Goal: Task Accomplishment & Management: Use online tool/utility

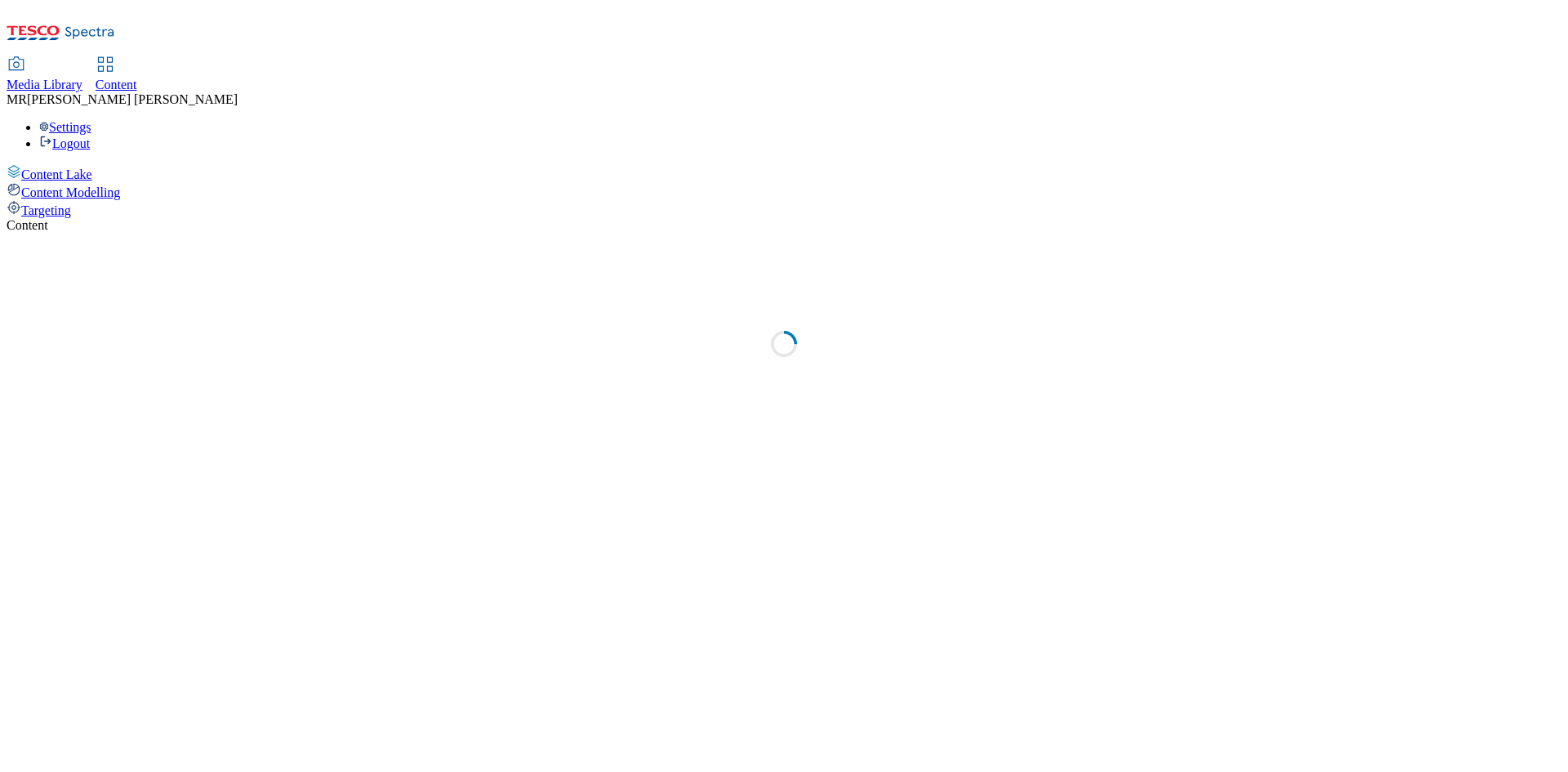
click at [137, 78] on span "Content" at bounding box center [117, 85] width 41 height 14
select select "ghs-uk"
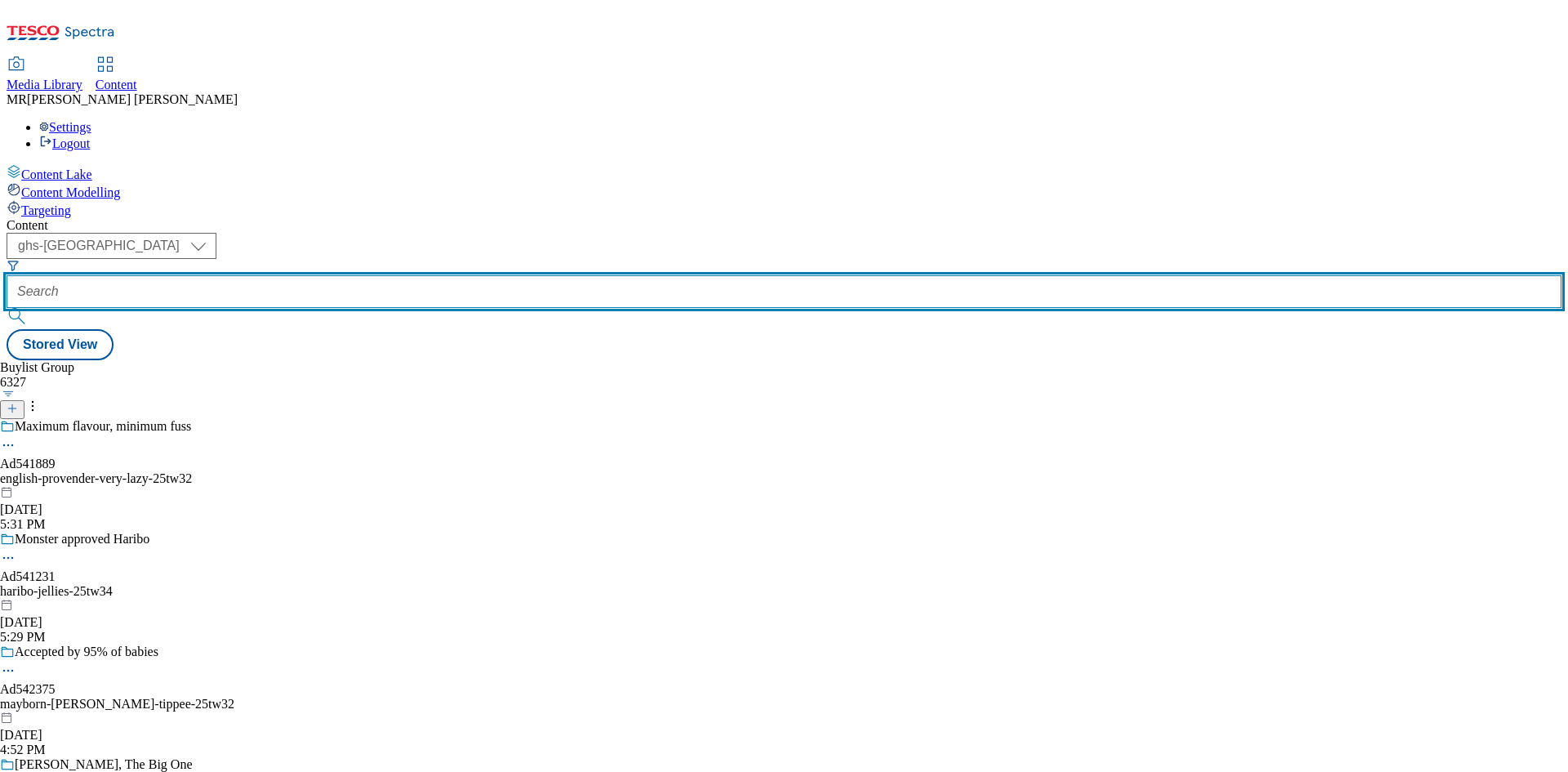
click at [368, 276] on input "text" at bounding box center [784, 291] width 1556 height 33
paste input "AD541730"
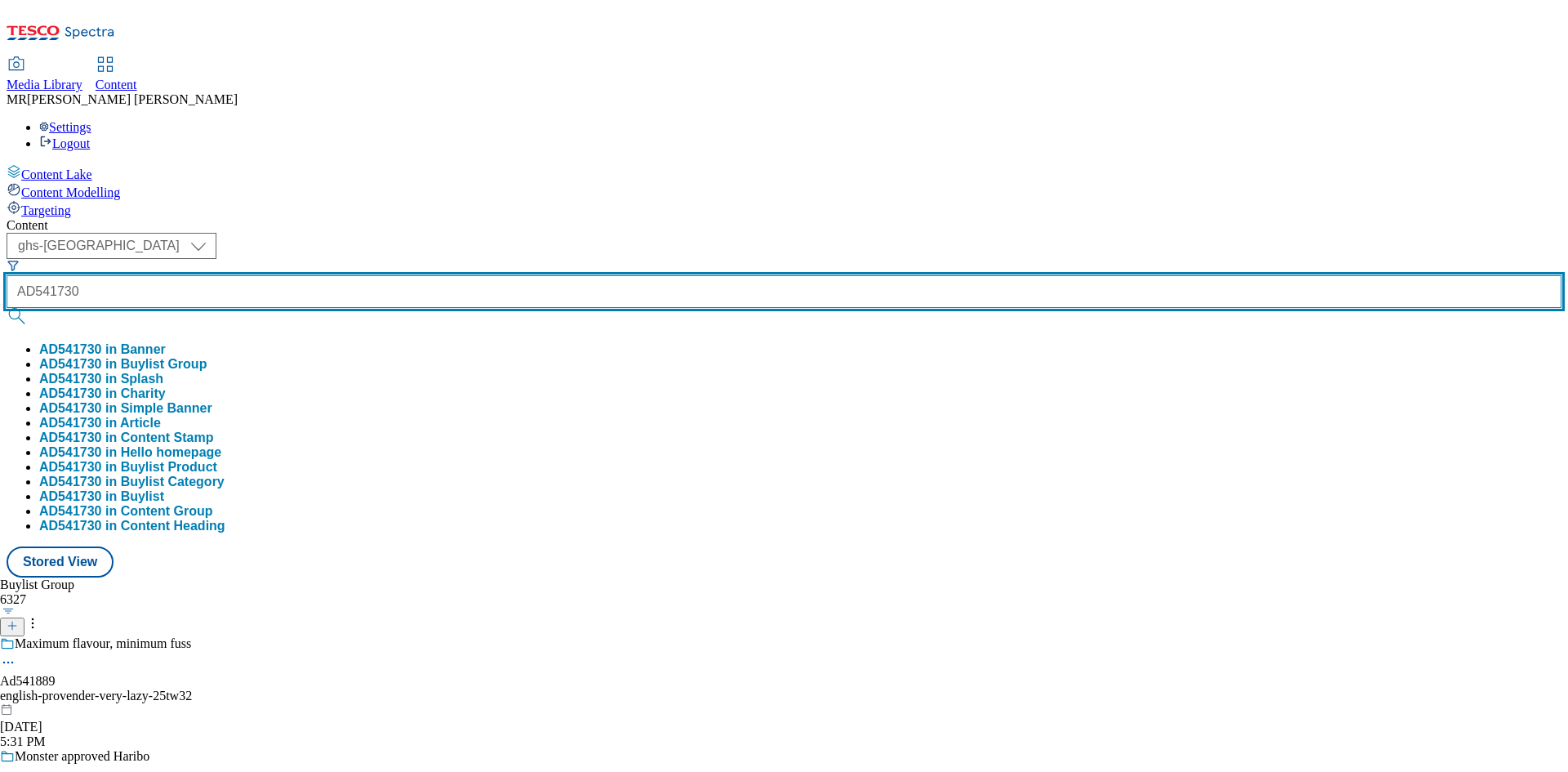
type input "AD541730"
click at [7, 307] on button "submit" at bounding box center [18, 315] width 23 height 16
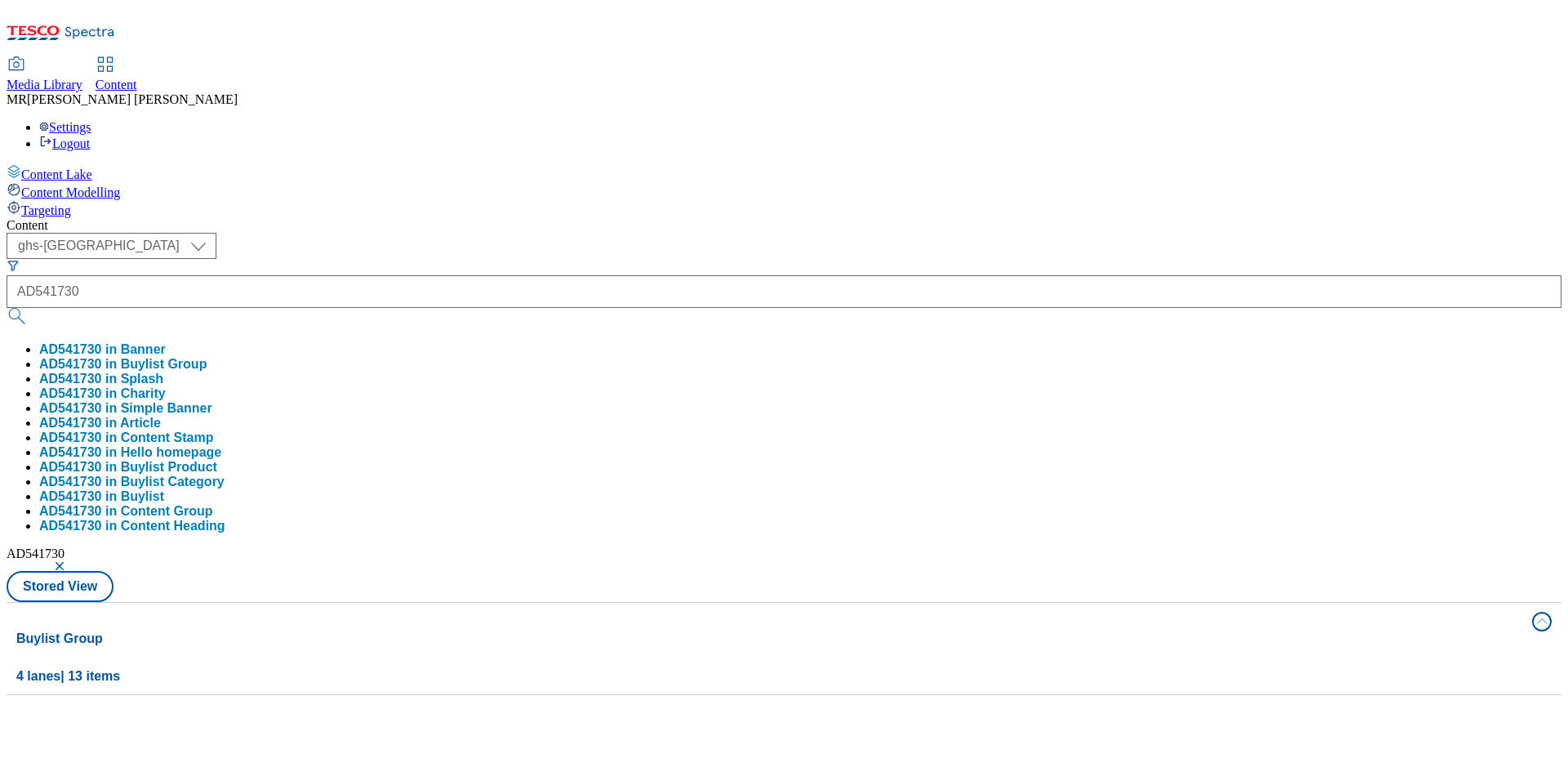
drag, startPoint x: 400, startPoint y: 181, endPoint x: 357, endPoint y: 102, distance: 89.9
click at [207, 357] on button "AD541730 in Buylist Group" at bounding box center [123, 365] width 167 height 15
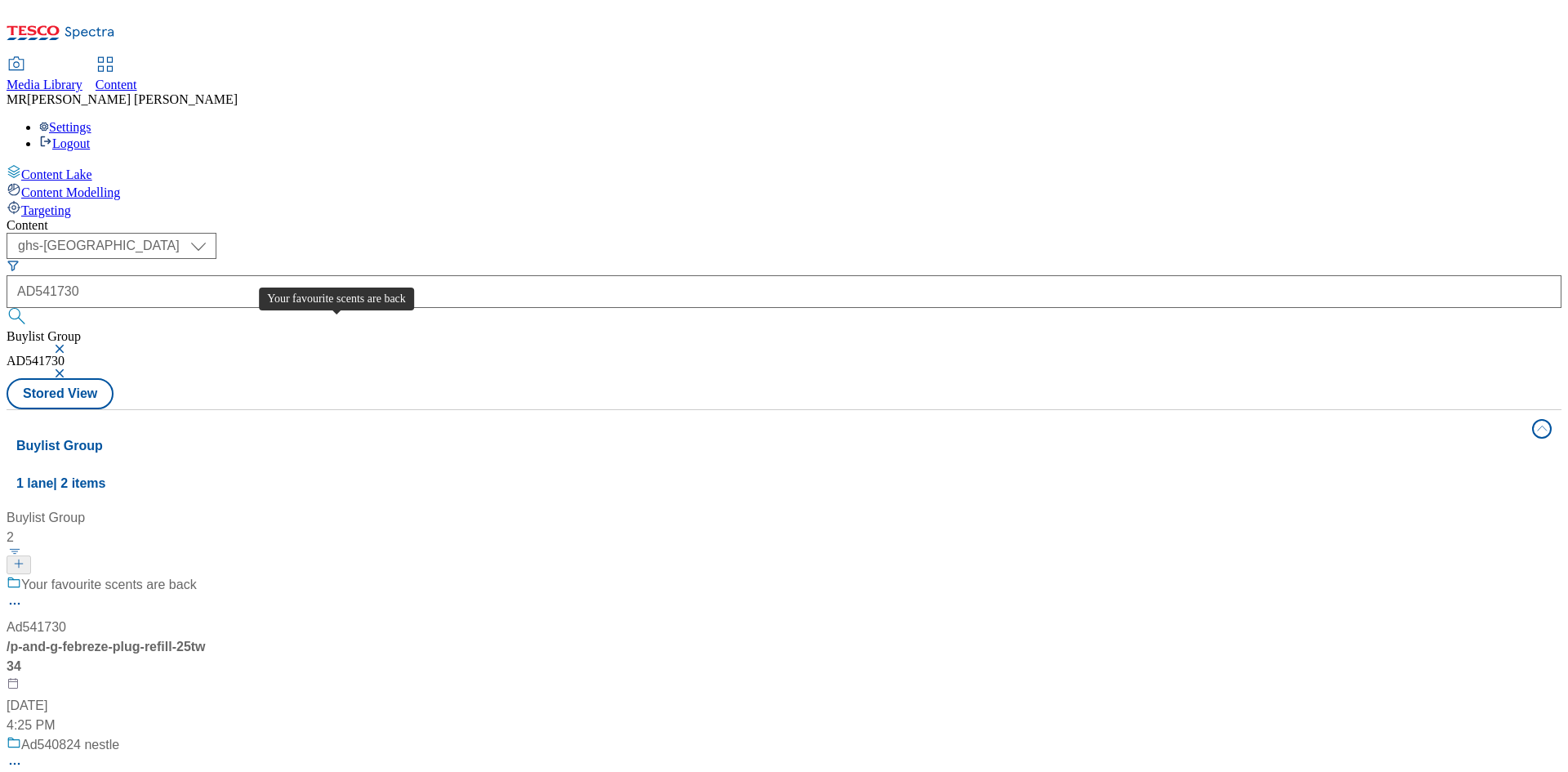
click at [197, 575] on div "Your favourite scents are back" at bounding box center [109, 584] width 176 height 20
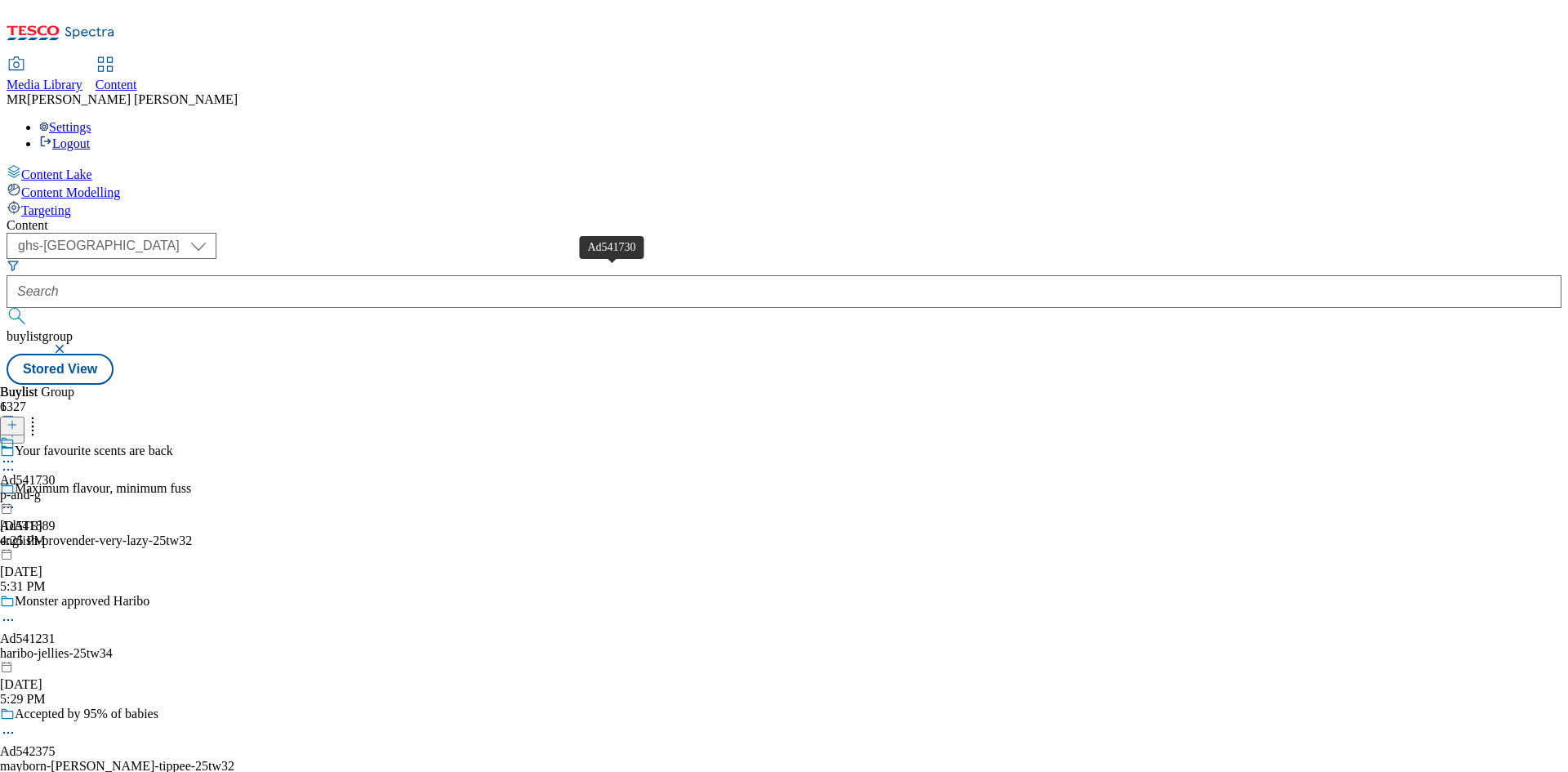
click at [55, 473] on div "Ad541730" at bounding box center [27, 481] width 55 height 15
click at [9, 498] on circle at bounding box center [8, 499] width 3 height 3
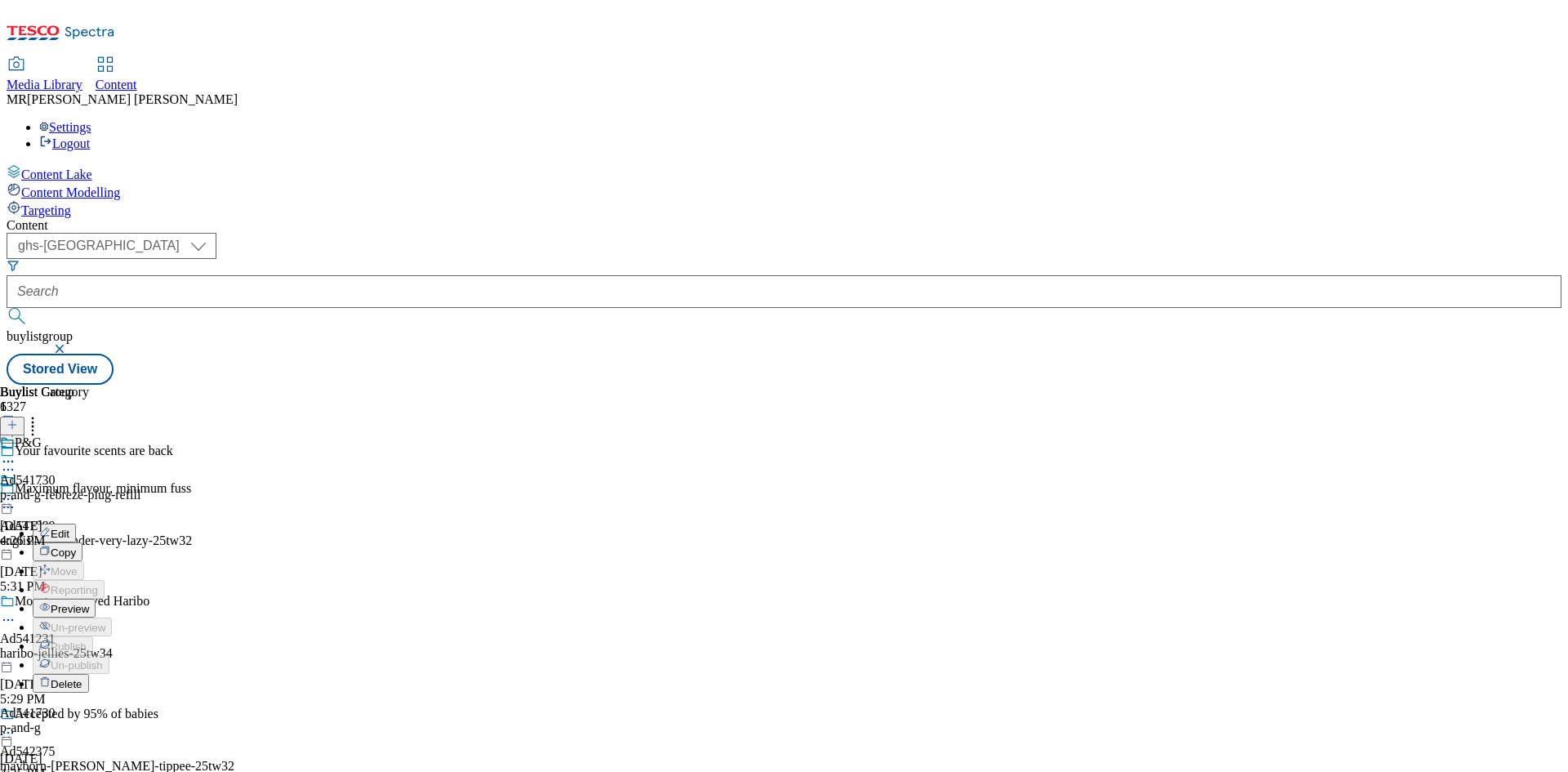
click at [89, 603] on span "Preview" at bounding box center [70, 608] width 39 height 12
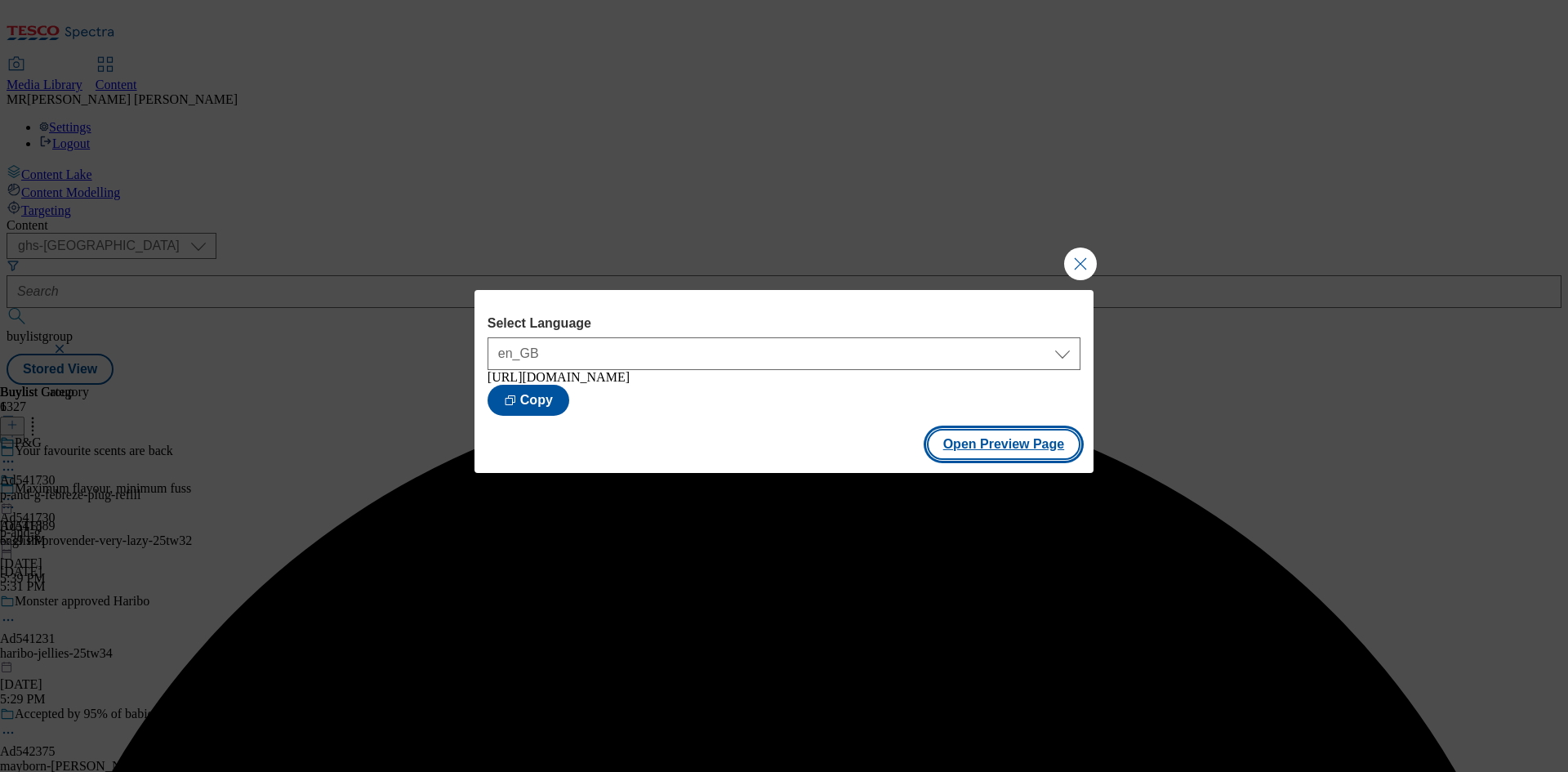
click at [1030, 449] on button "Open Preview Page" at bounding box center [1005, 444] width 154 height 31
click at [1071, 267] on button "Close Modal" at bounding box center [1081, 263] width 33 height 33
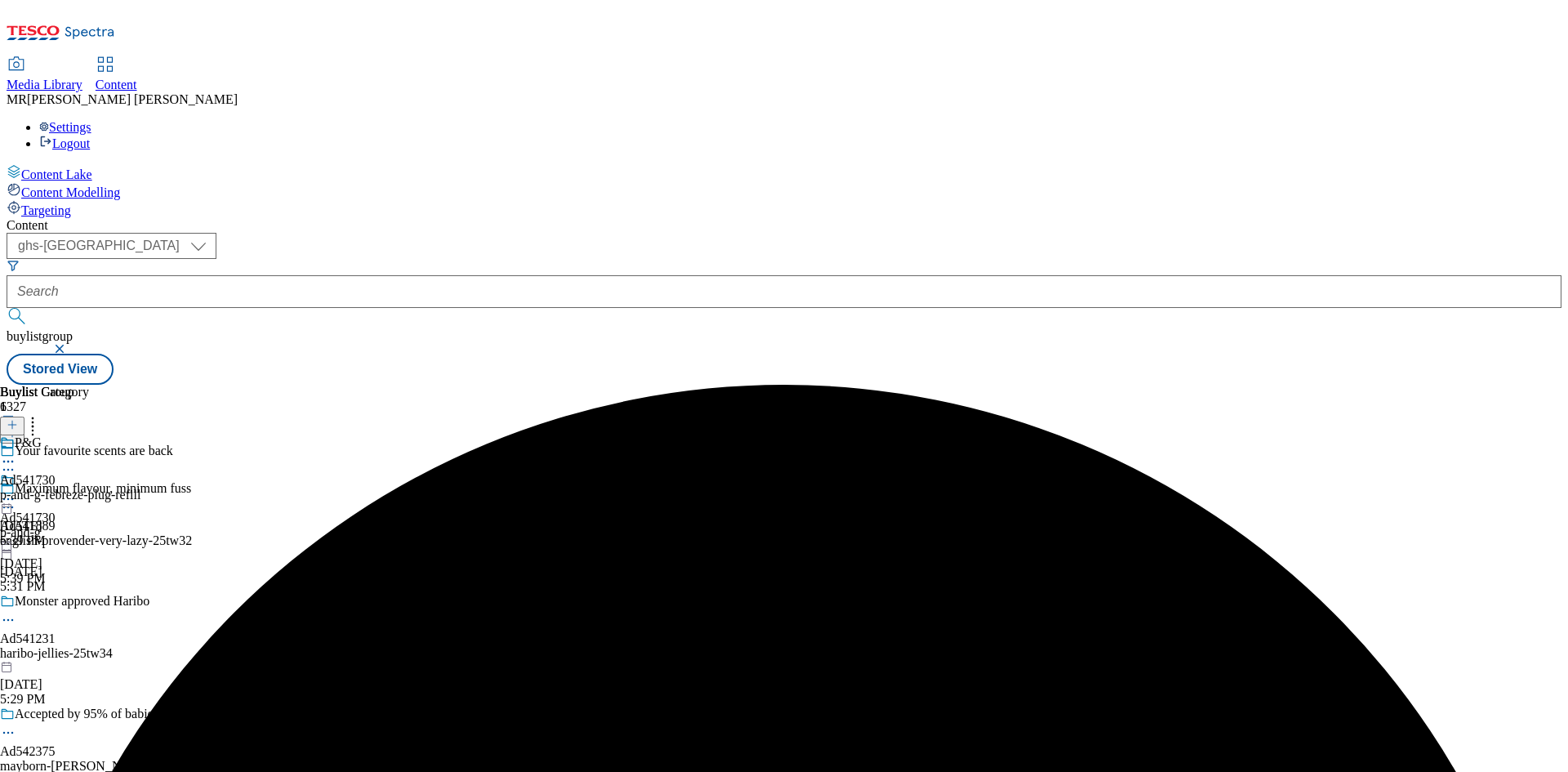
click at [16, 491] on icon at bounding box center [8, 498] width 16 height 16
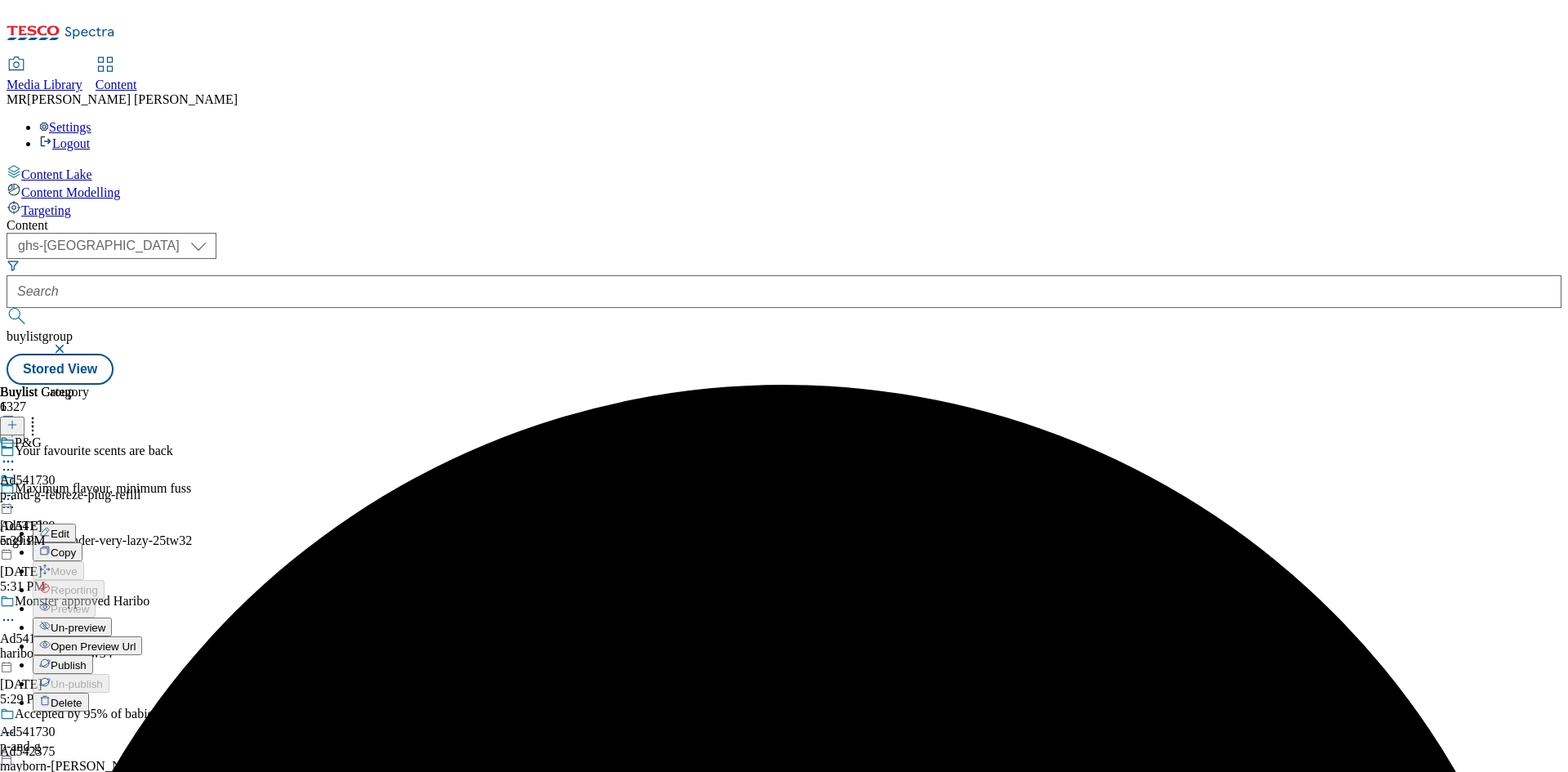
click at [87, 659] on span "Publish" at bounding box center [69, 665] width 36 height 12
